Goal: Transaction & Acquisition: Purchase product/service

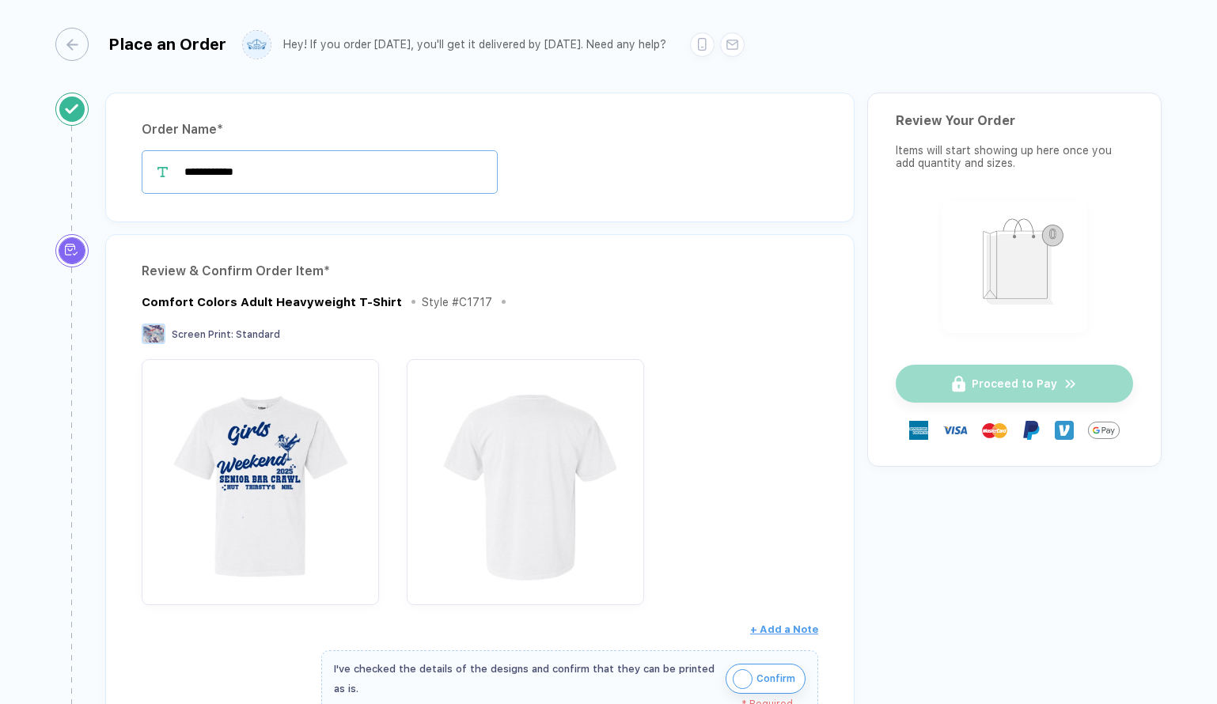
click at [293, 174] on input "**********" at bounding box center [320, 172] width 356 height 44
type input "*********"
click at [546, 166] on div "*********" at bounding box center [480, 172] width 677 height 44
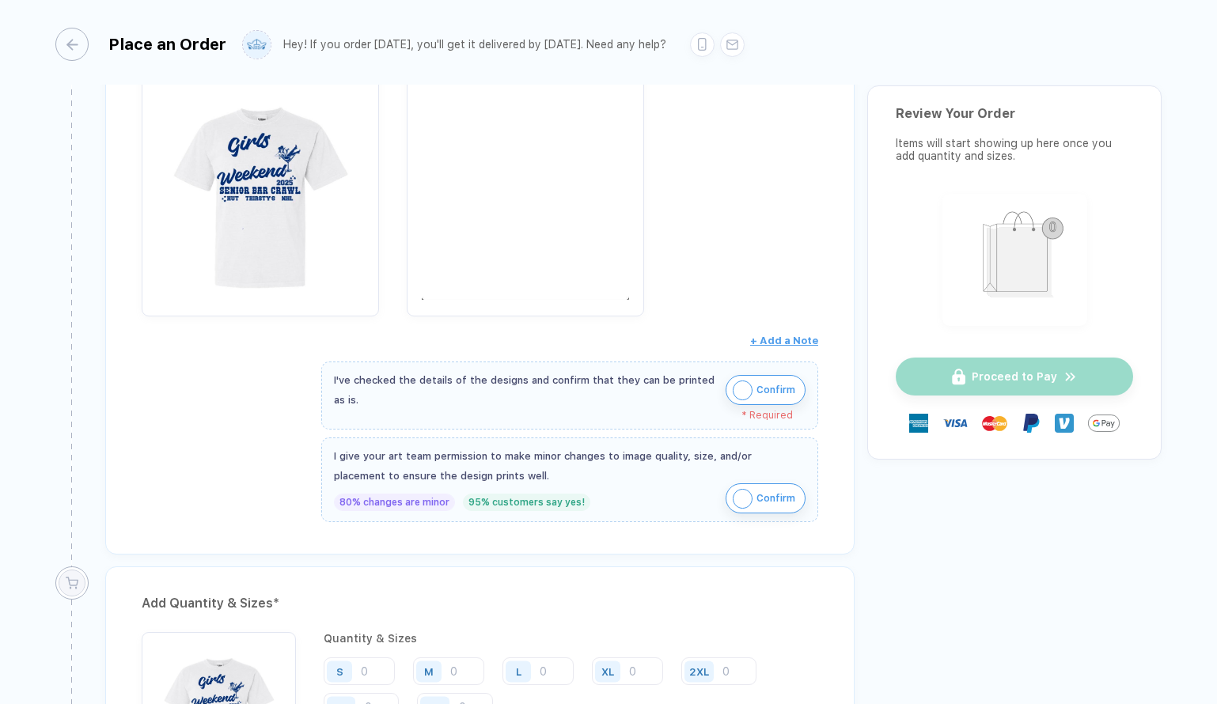
scroll to position [290, 0]
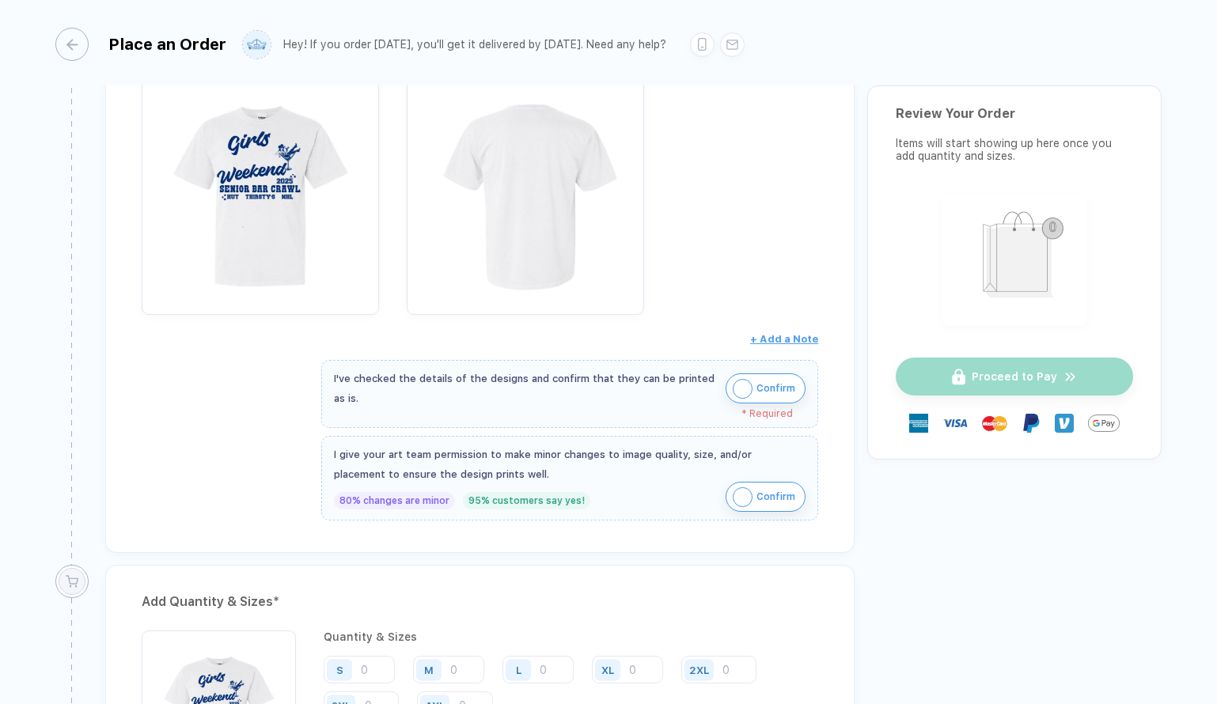
click at [743, 386] on img "button" at bounding box center [743, 389] width 20 height 20
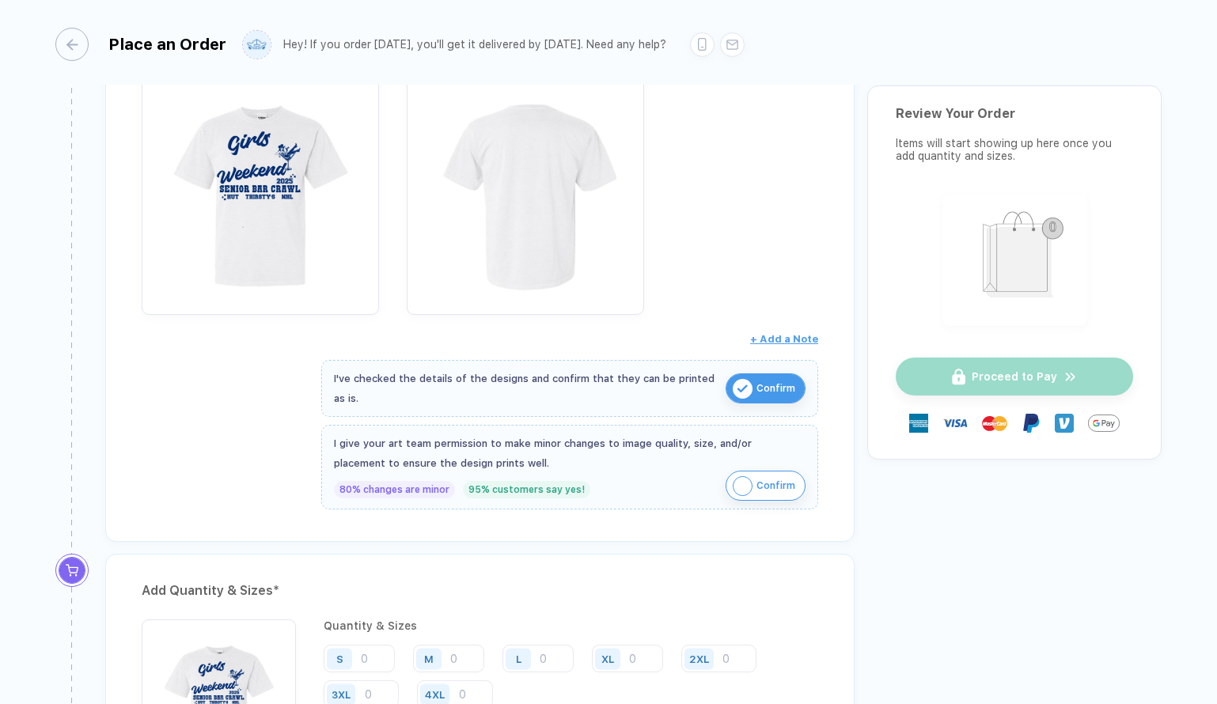
click at [777, 479] on span "Confirm" at bounding box center [776, 485] width 39 height 25
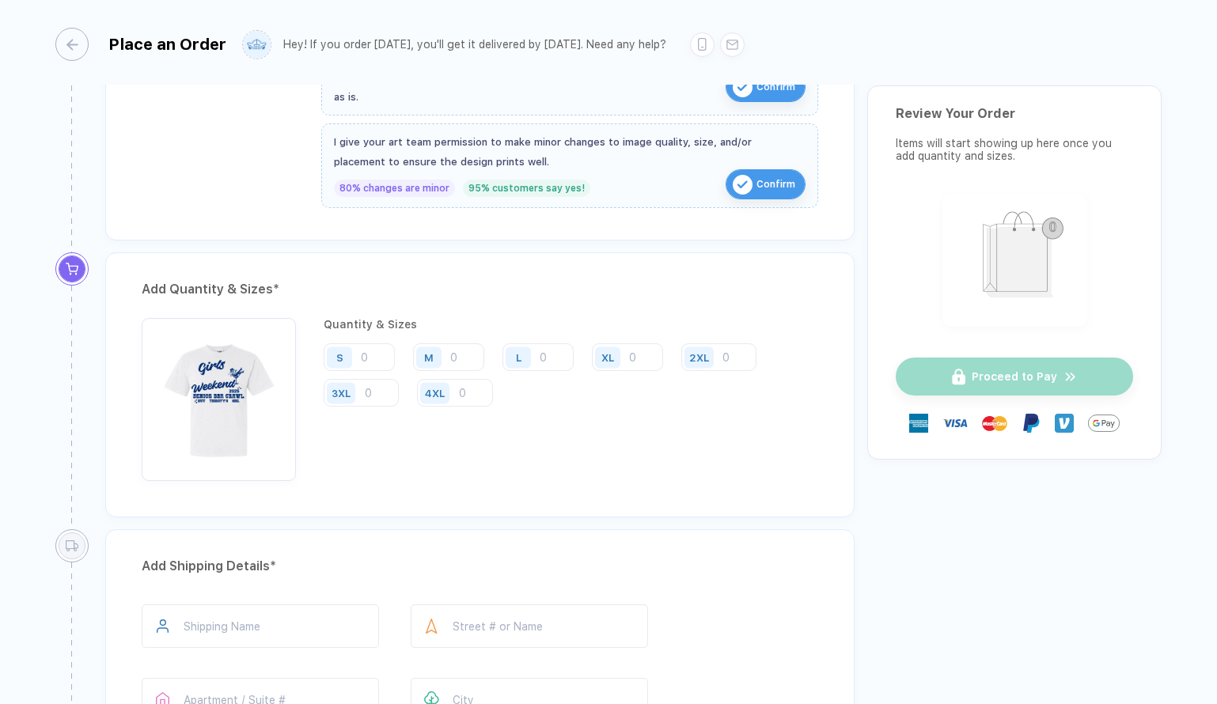
scroll to position [636, 0]
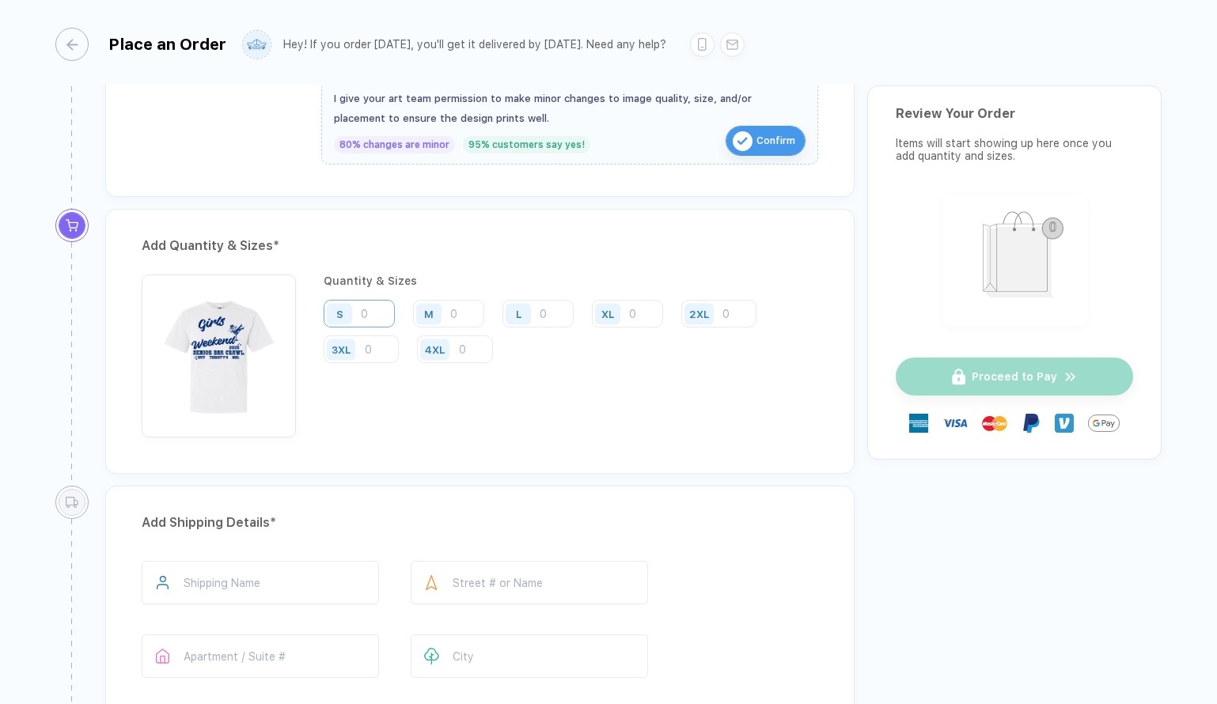
click at [379, 323] on input "number" at bounding box center [359, 314] width 71 height 28
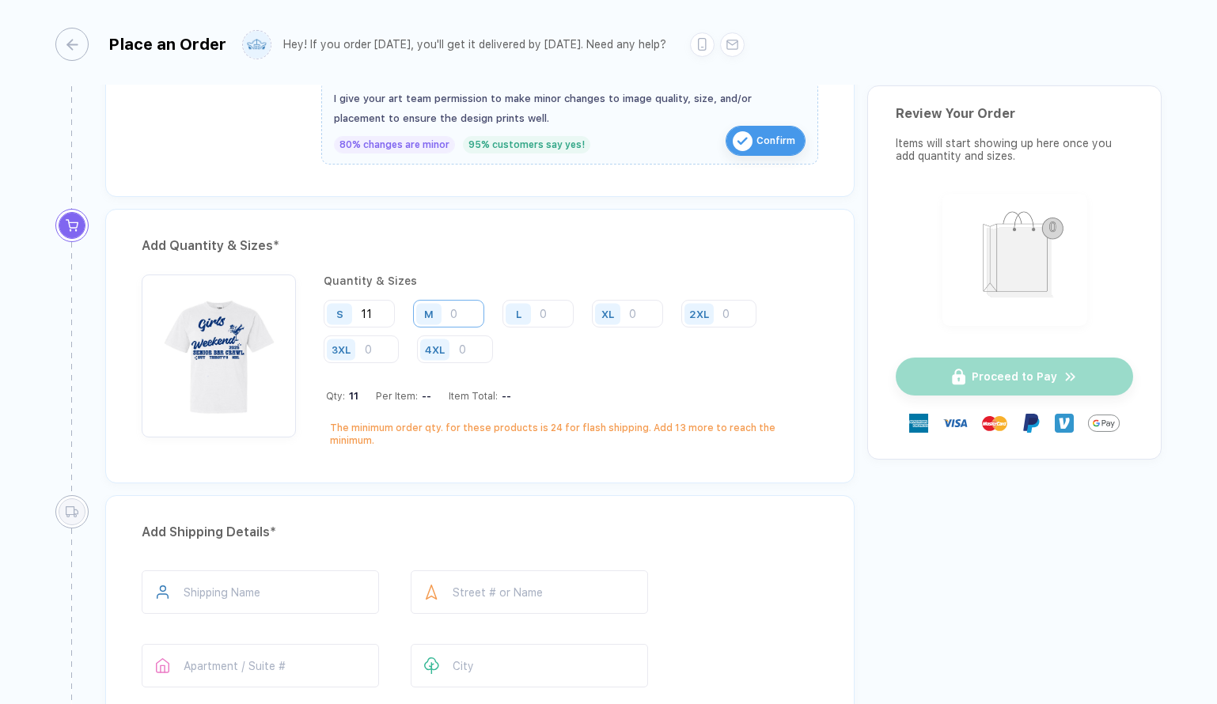
type input "11"
click at [458, 315] on input "number" at bounding box center [448, 314] width 71 height 28
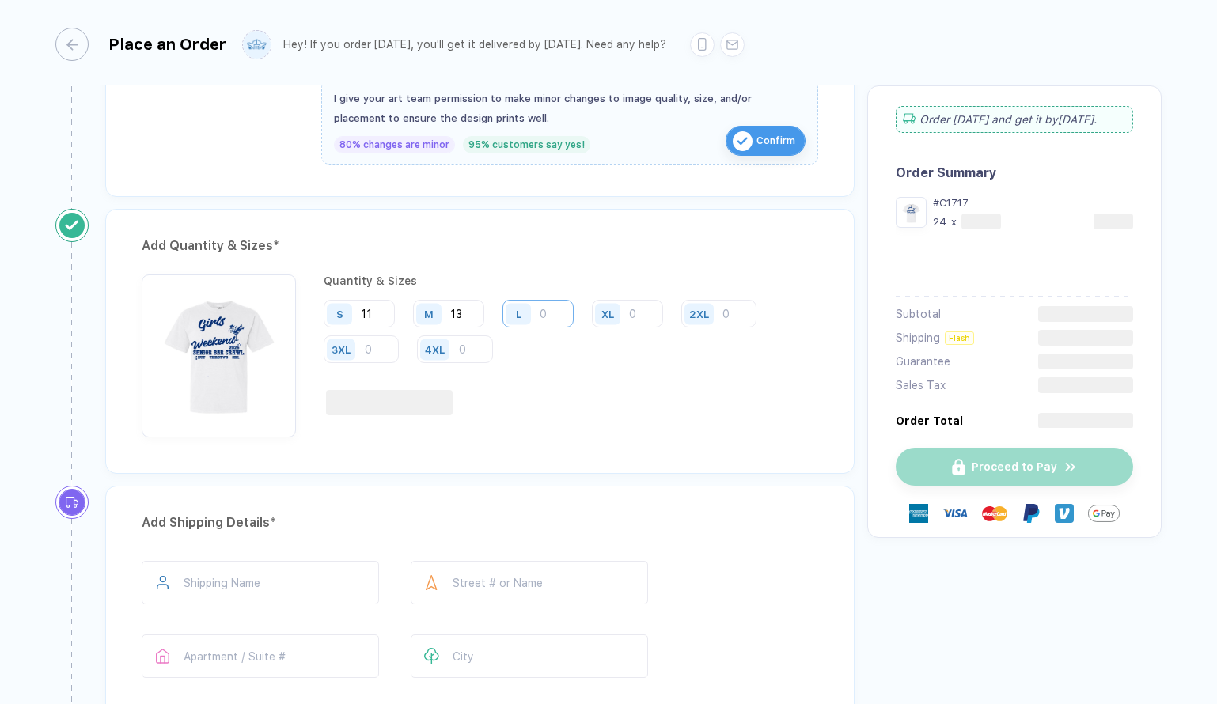
type input "13"
click at [556, 308] on input "number" at bounding box center [538, 314] width 71 height 28
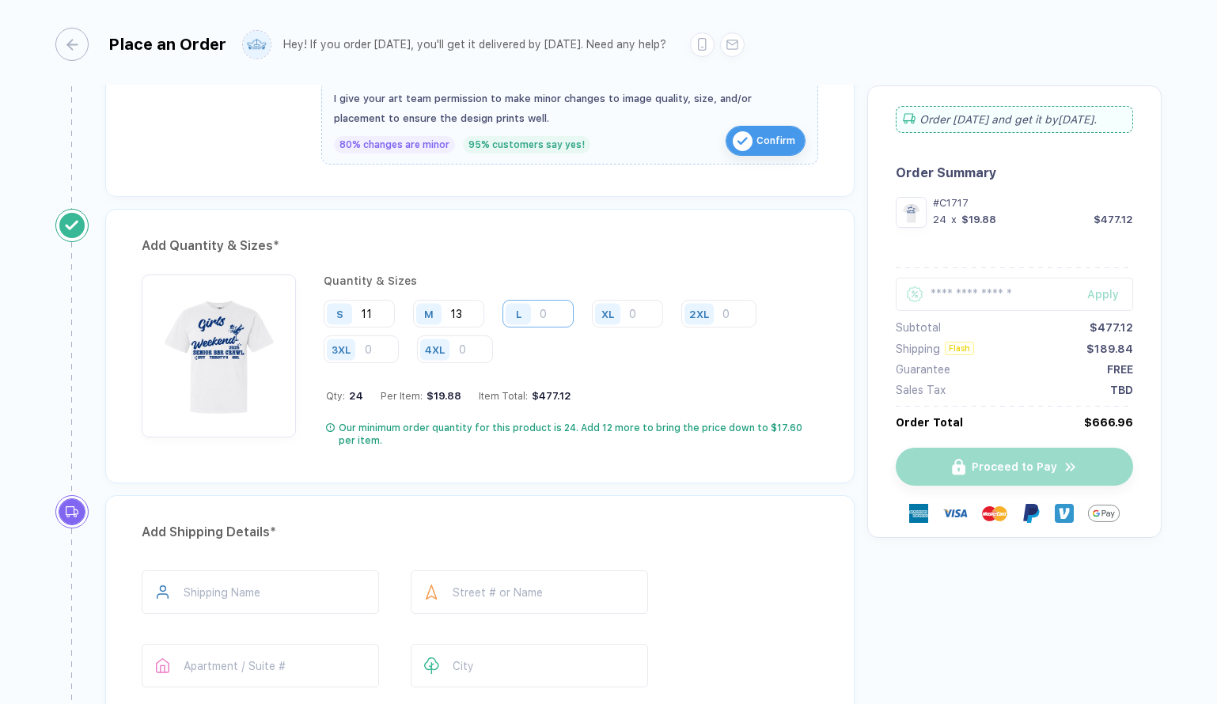
type input "5"
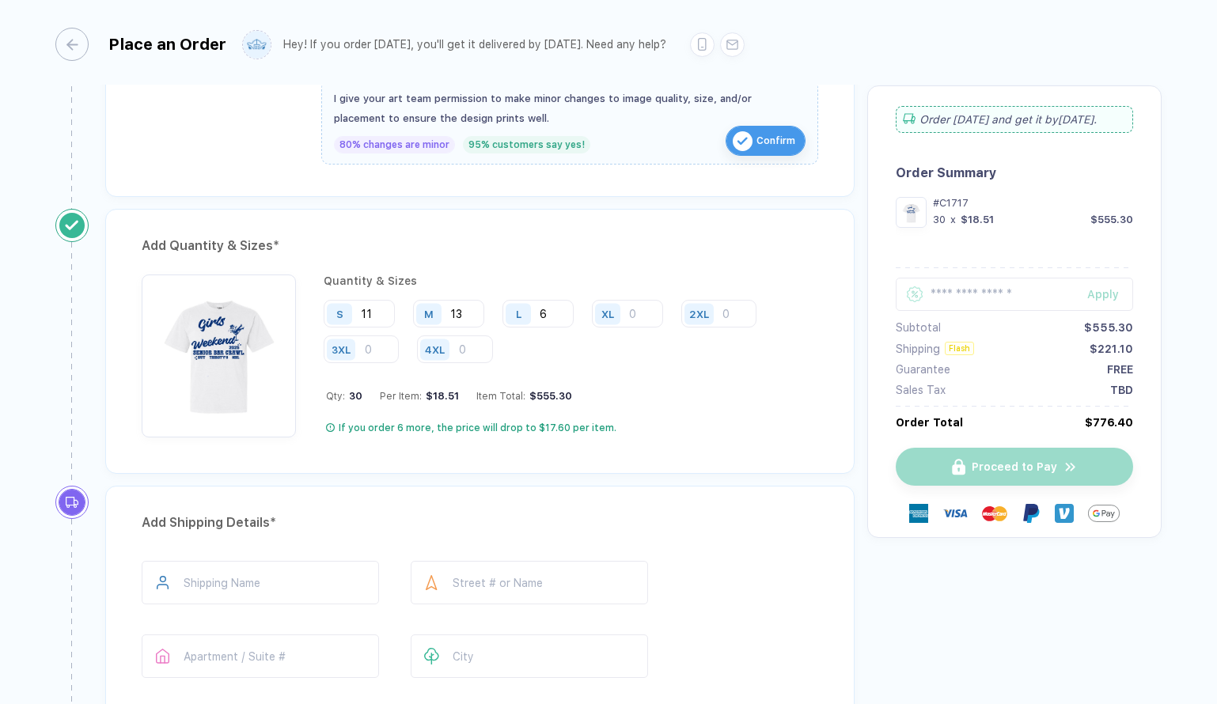
type input "6"
click at [642, 300] on input "number" at bounding box center [627, 314] width 71 height 28
type input "4"
click at [566, 317] on input "6" at bounding box center [538, 314] width 71 height 28
type input "8"
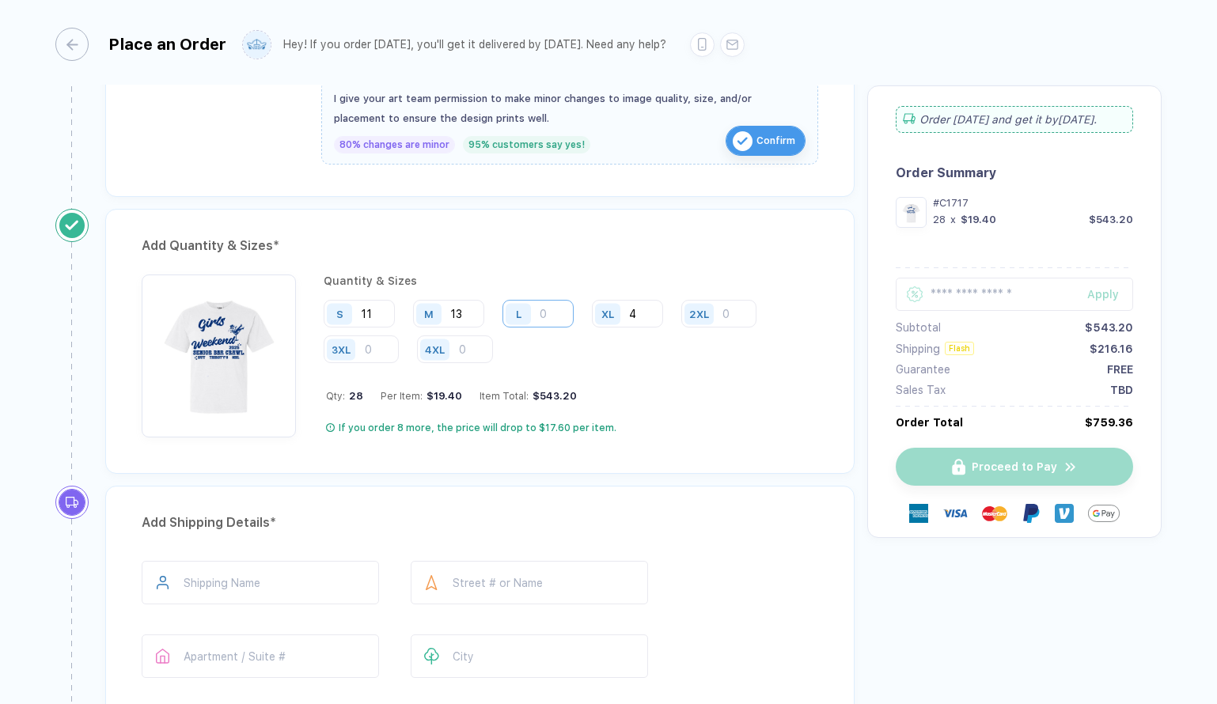
type input "6"
click at [679, 453] on div "Add Quantity & Sizes * Quantity & Sizes S 11 M 13 L 6 XL 4 2XL 3XL 4XL Qty: 34 …" at bounding box center [479, 341] width 749 height 265
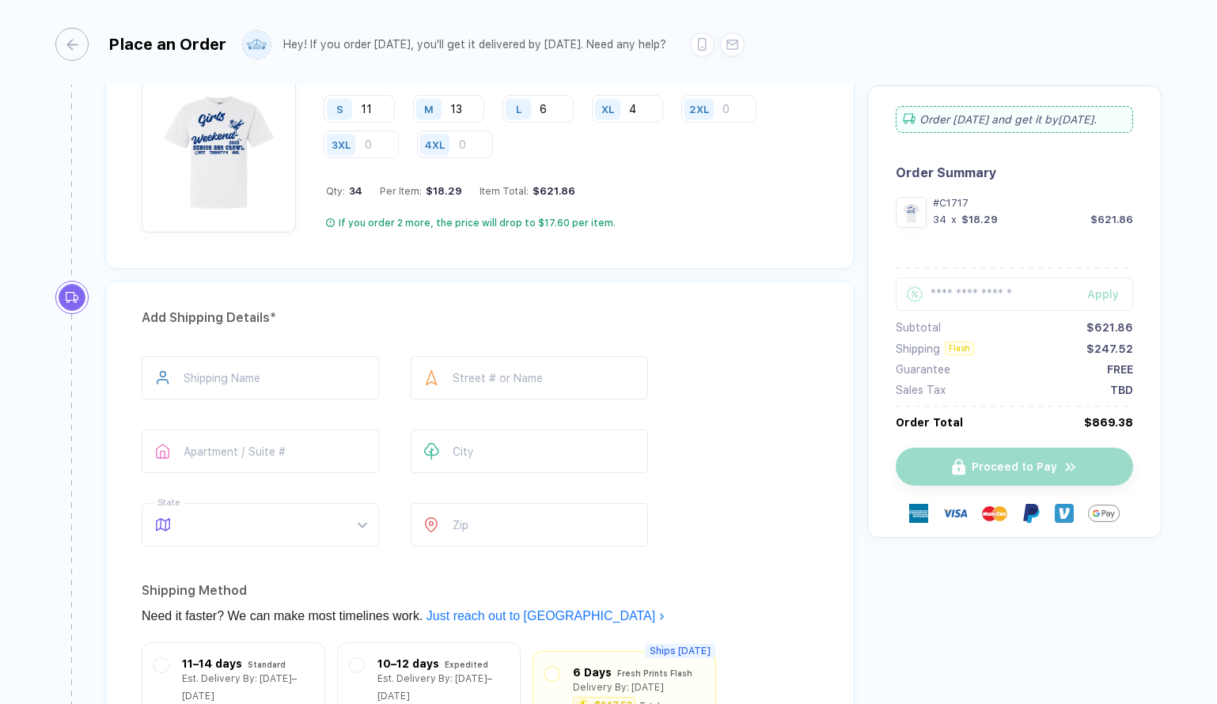
scroll to position [854, 0]
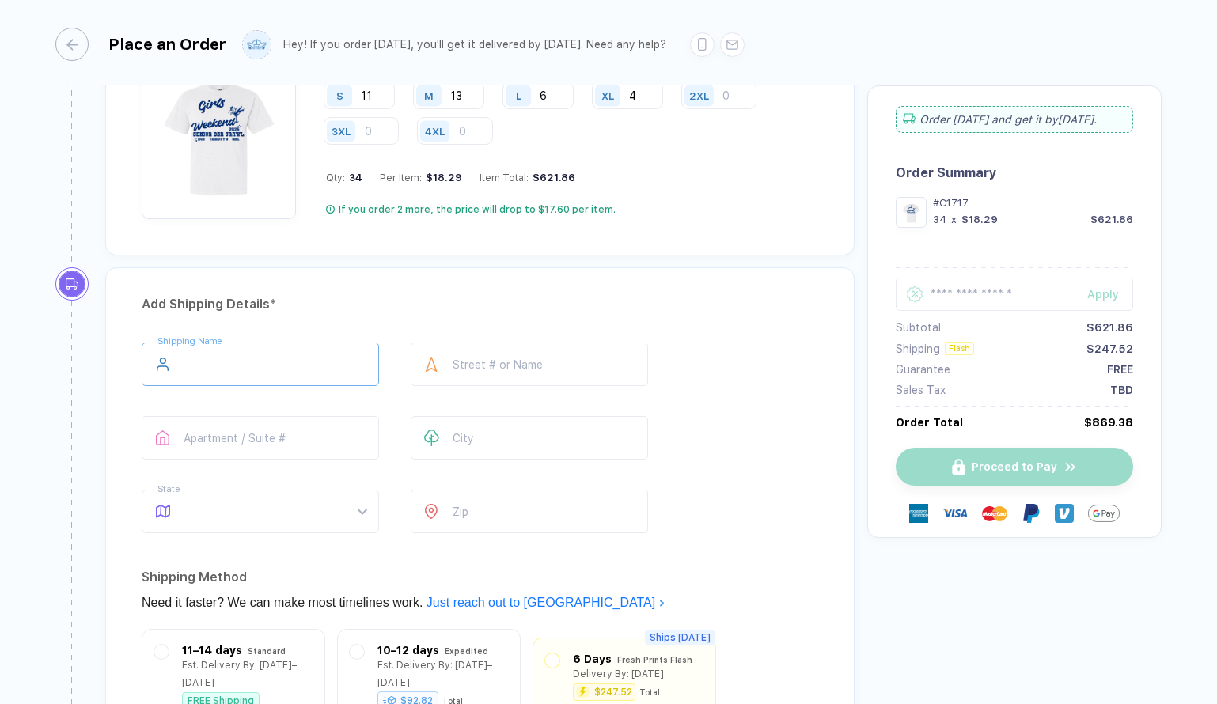
click at [294, 367] on input "text" at bounding box center [260, 365] width 237 height 44
type input "**********"
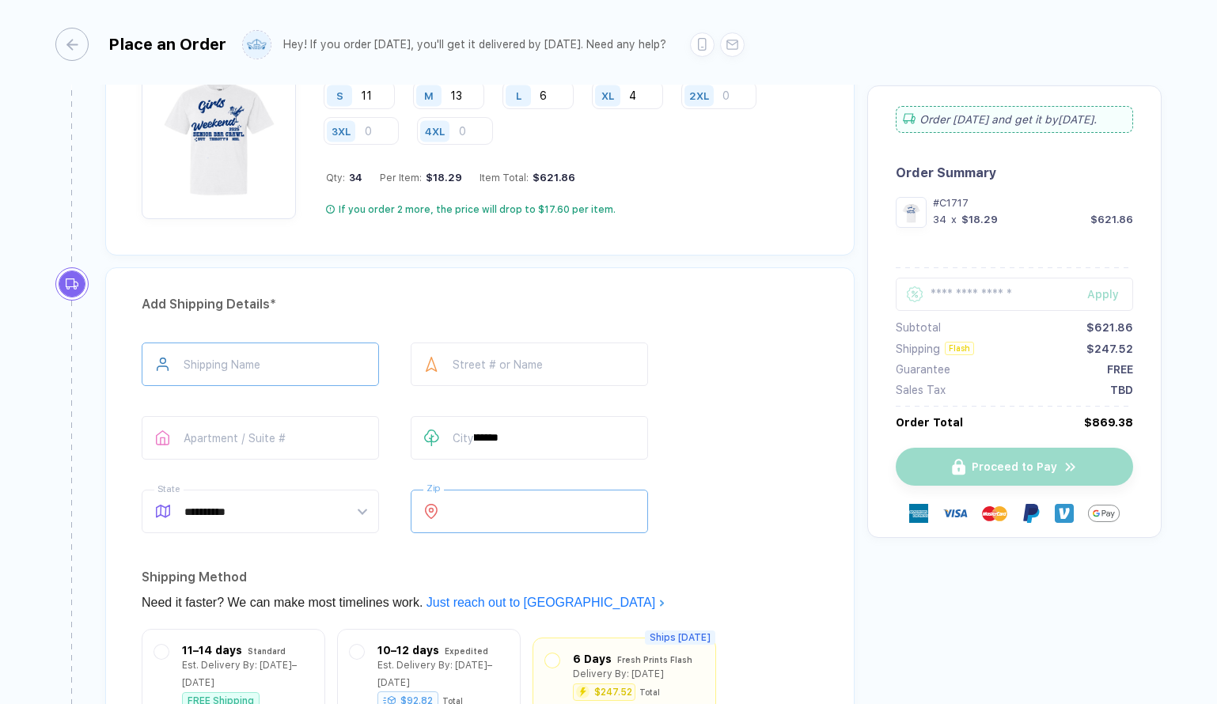
type input "*****"
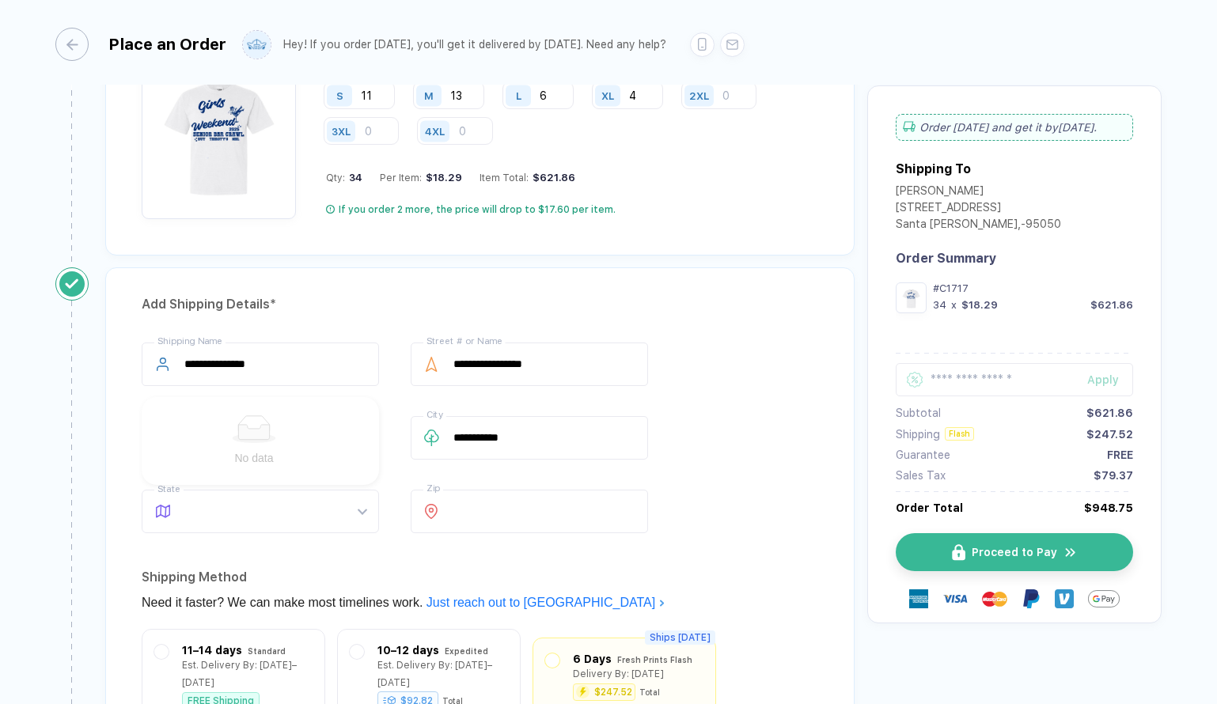
click at [667, 331] on div "**********" at bounding box center [479, 584] width 749 height 633
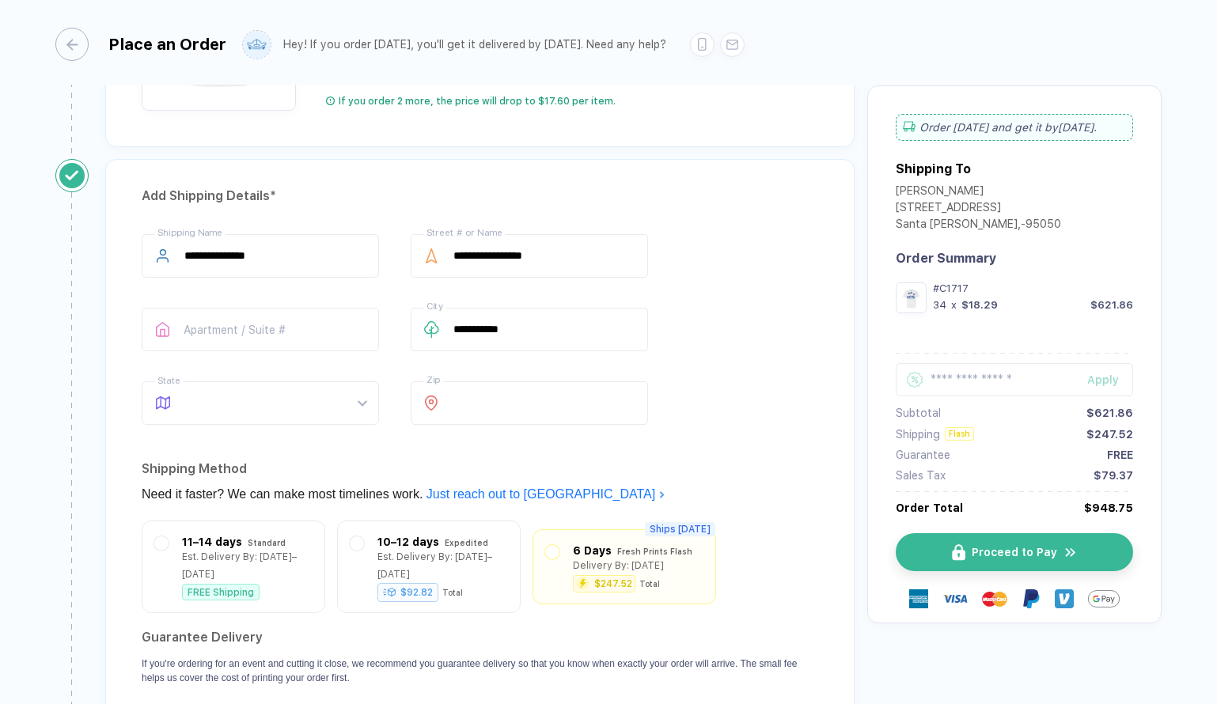
scroll to position [969, 0]
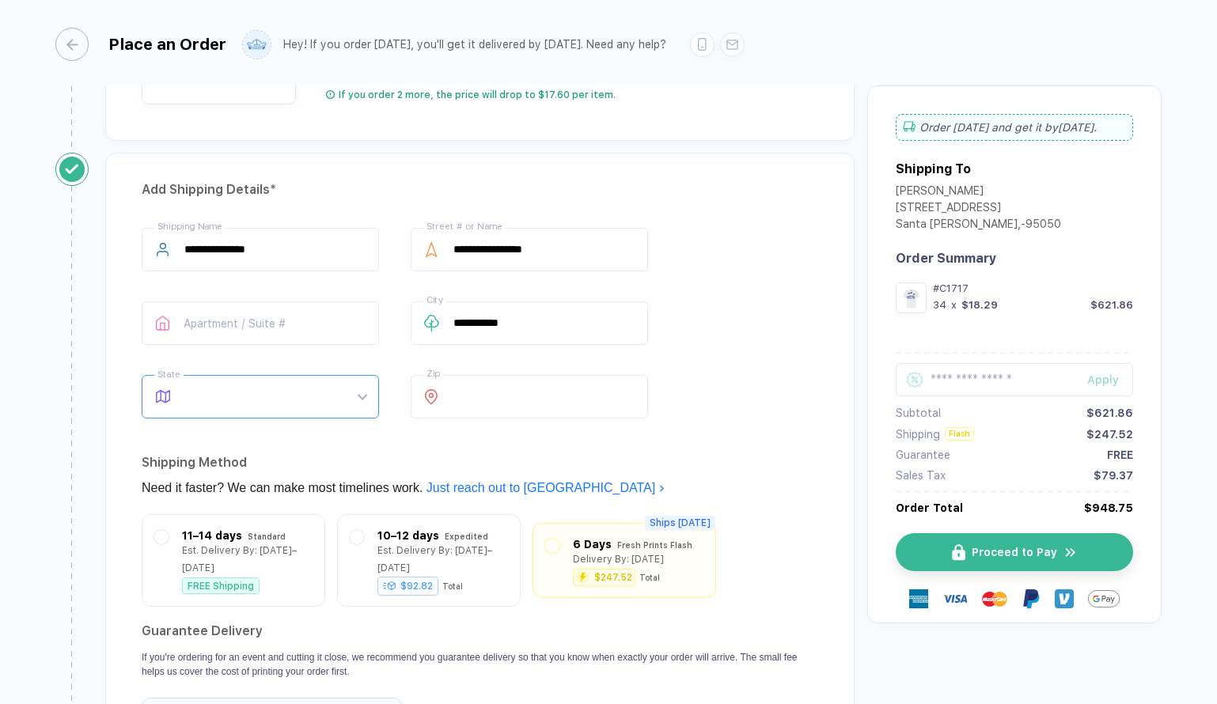
click at [321, 381] on span at bounding box center [275, 397] width 182 height 42
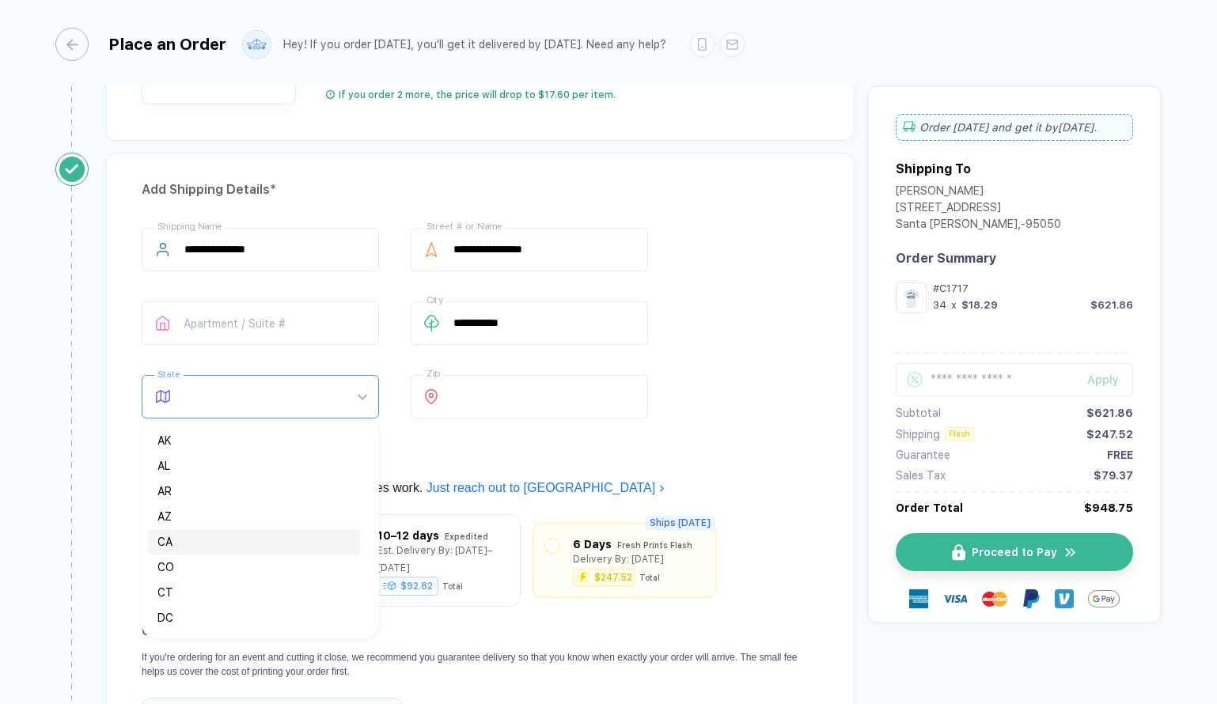
click at [252, 546] on div "CA" at bounding box center [253, 541] width 193 height 17
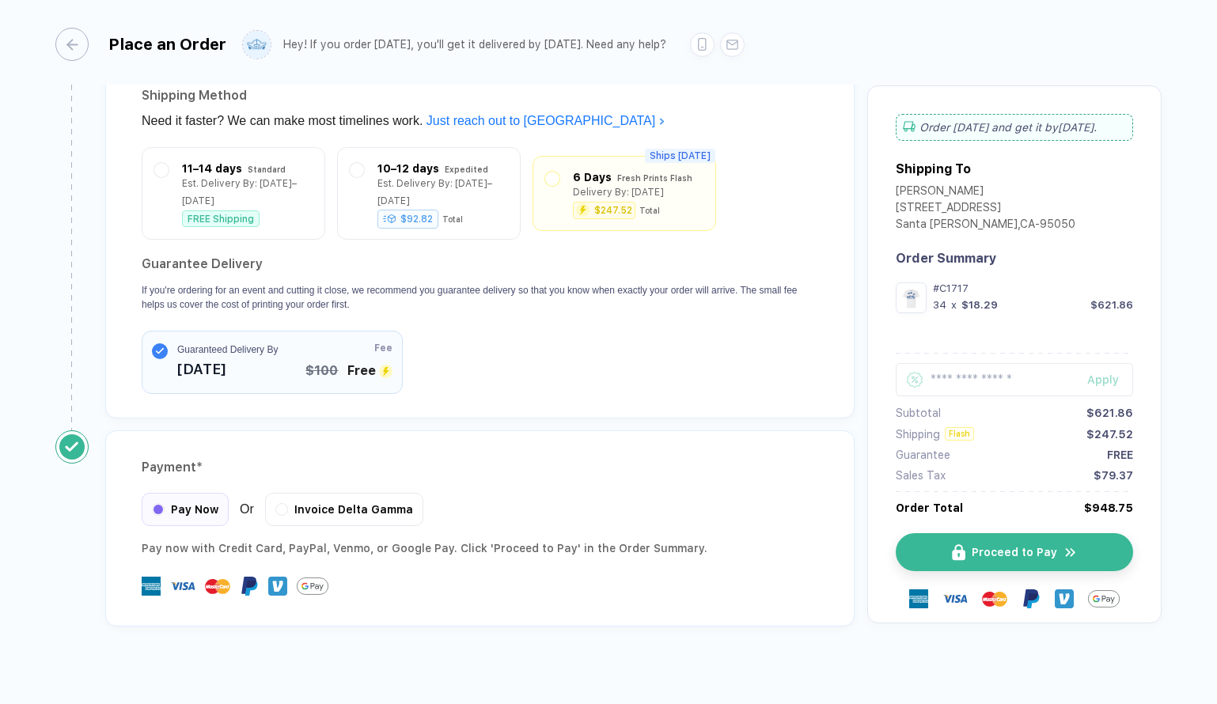
scroll to position [1334, 0]
click at [196, 503] on span "Pay Now" at bounding box center [194, 509] width 47 height 13
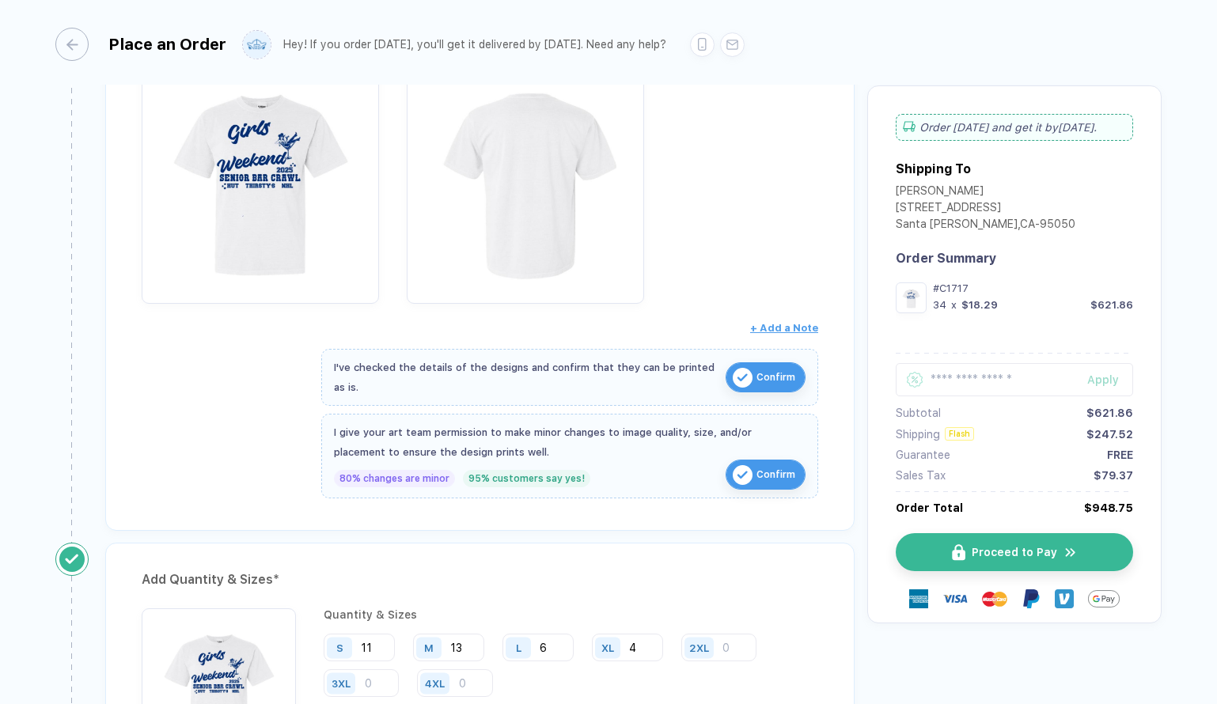
scroll to position [0, 0]
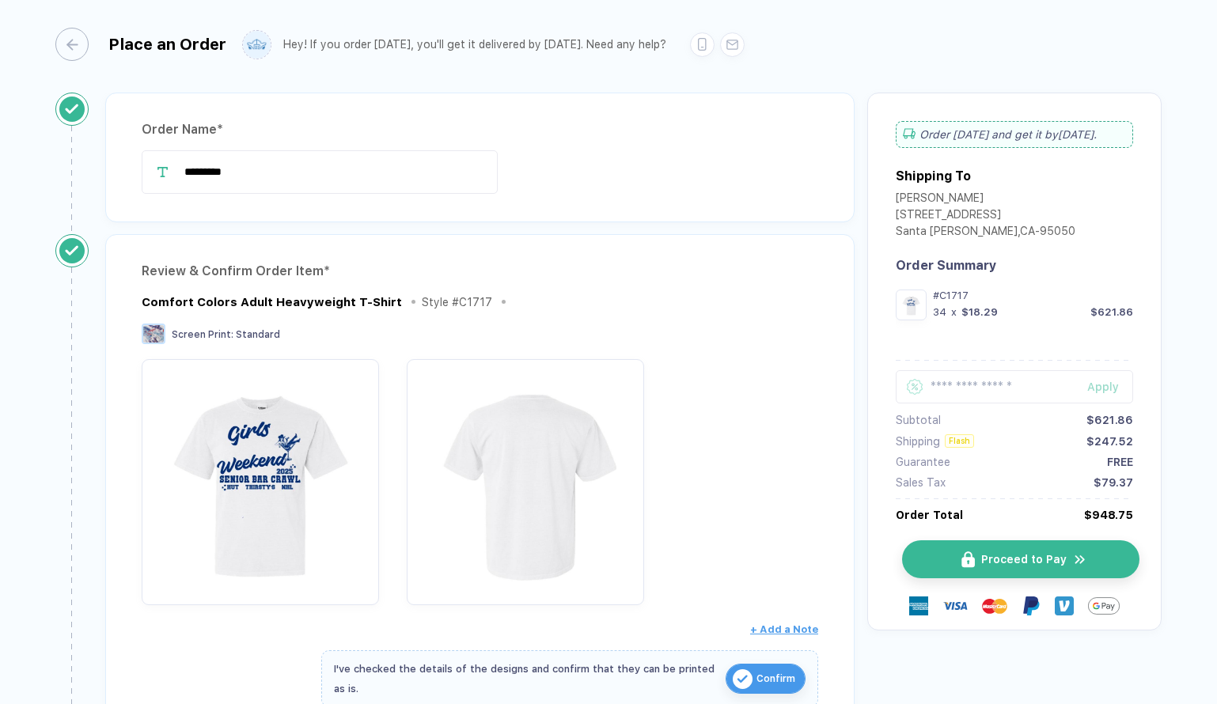
click at [982, 563] on span "Proceed to Pay" at bounding box center [1023, 559] width 85 height 13
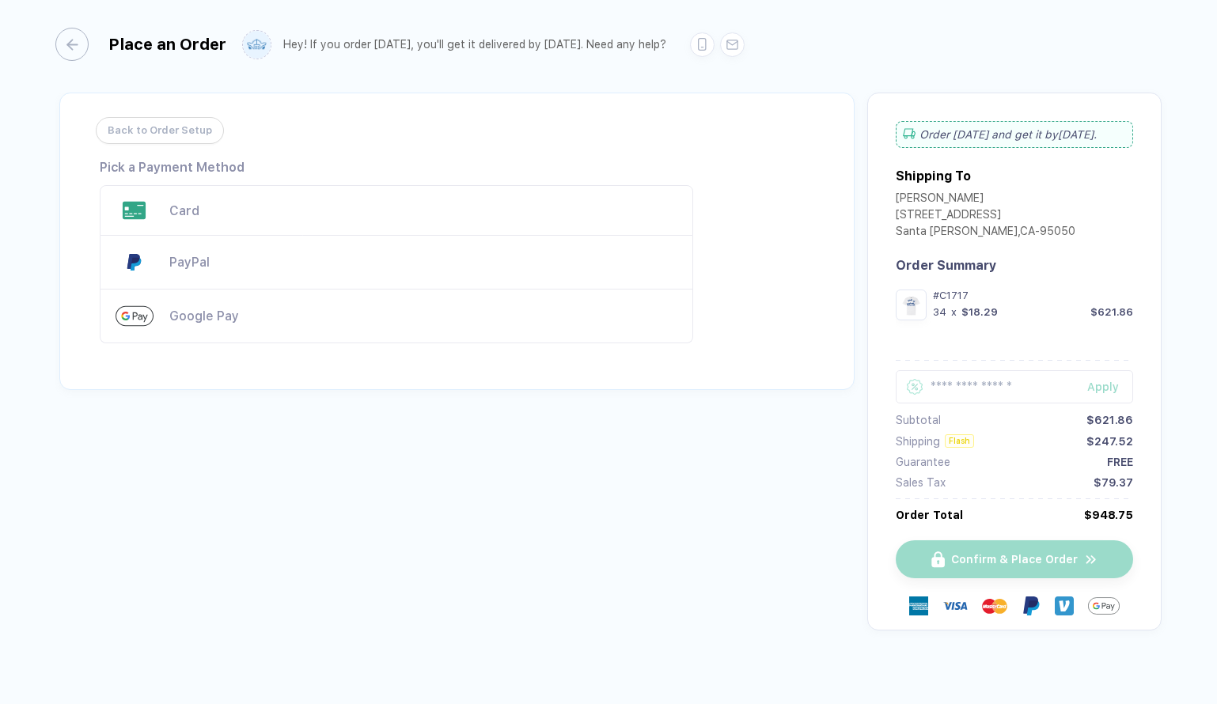
click at [275, 219] on div "Card" at bounding box center [397, 210] width 594 height 51
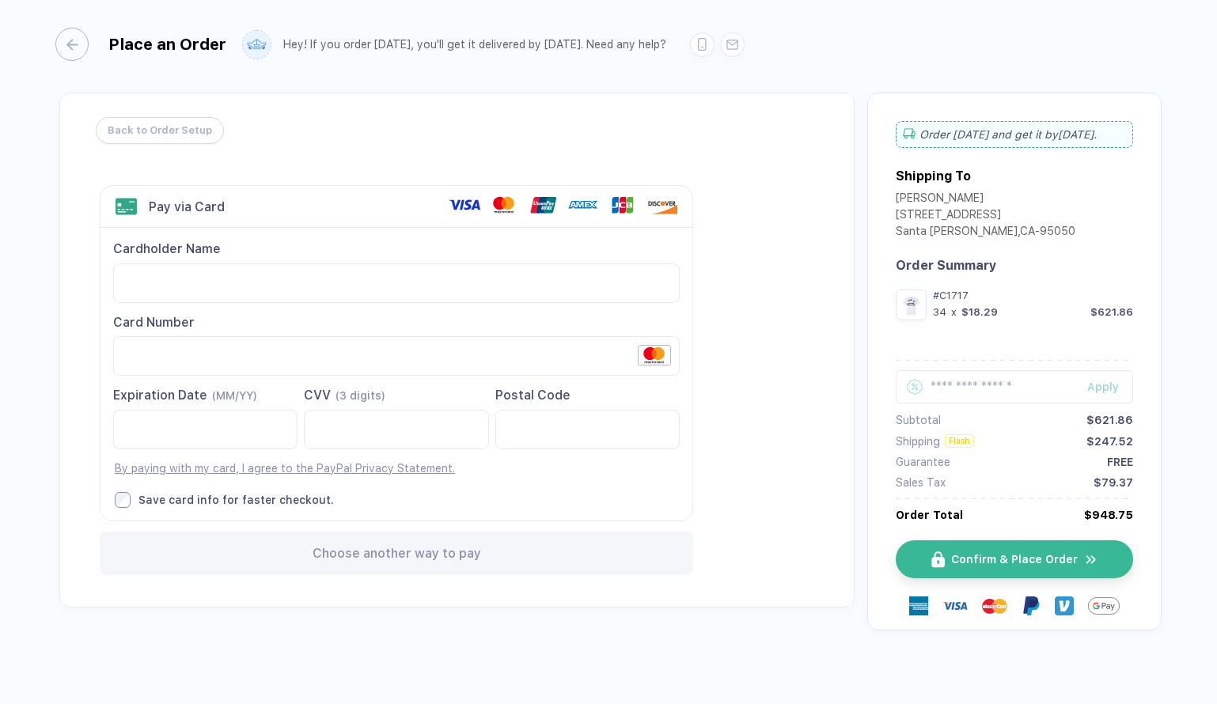
scroll to position [13, 0]
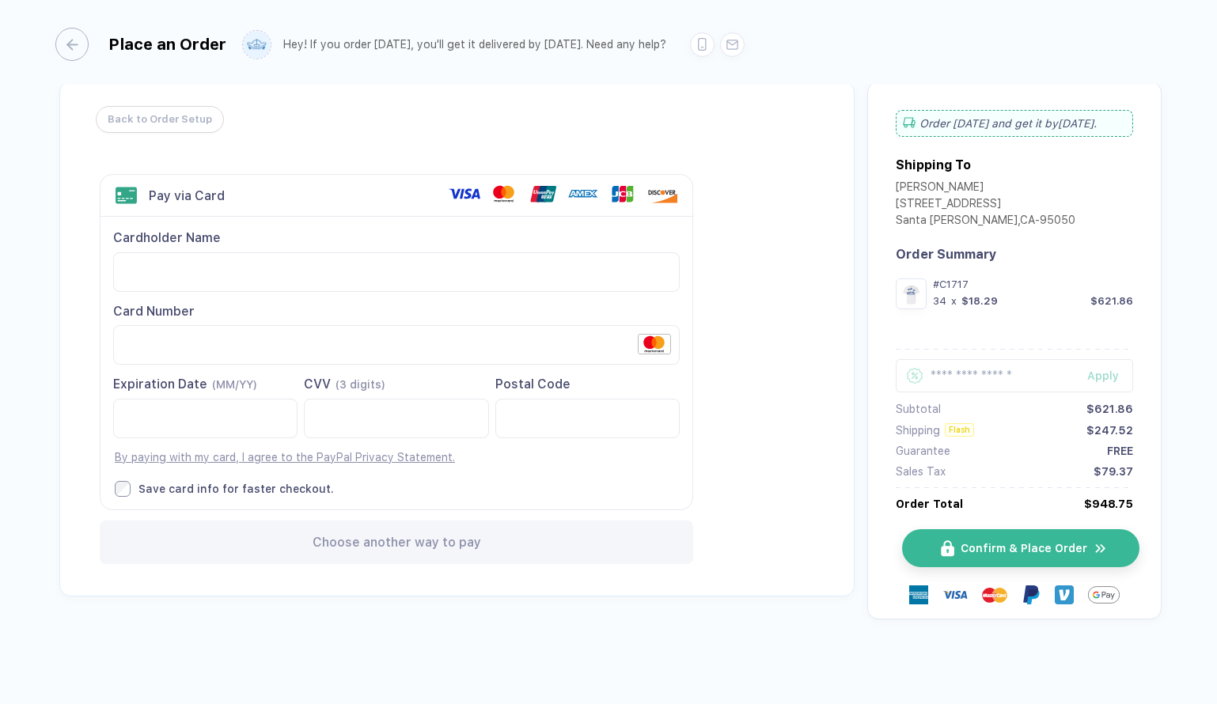
click at [931, 536] on button "Confirm & Place Order" at bounding box center [1020, 548] width 237 height 38
